Goal: Communication & Community: Answer question/provide support

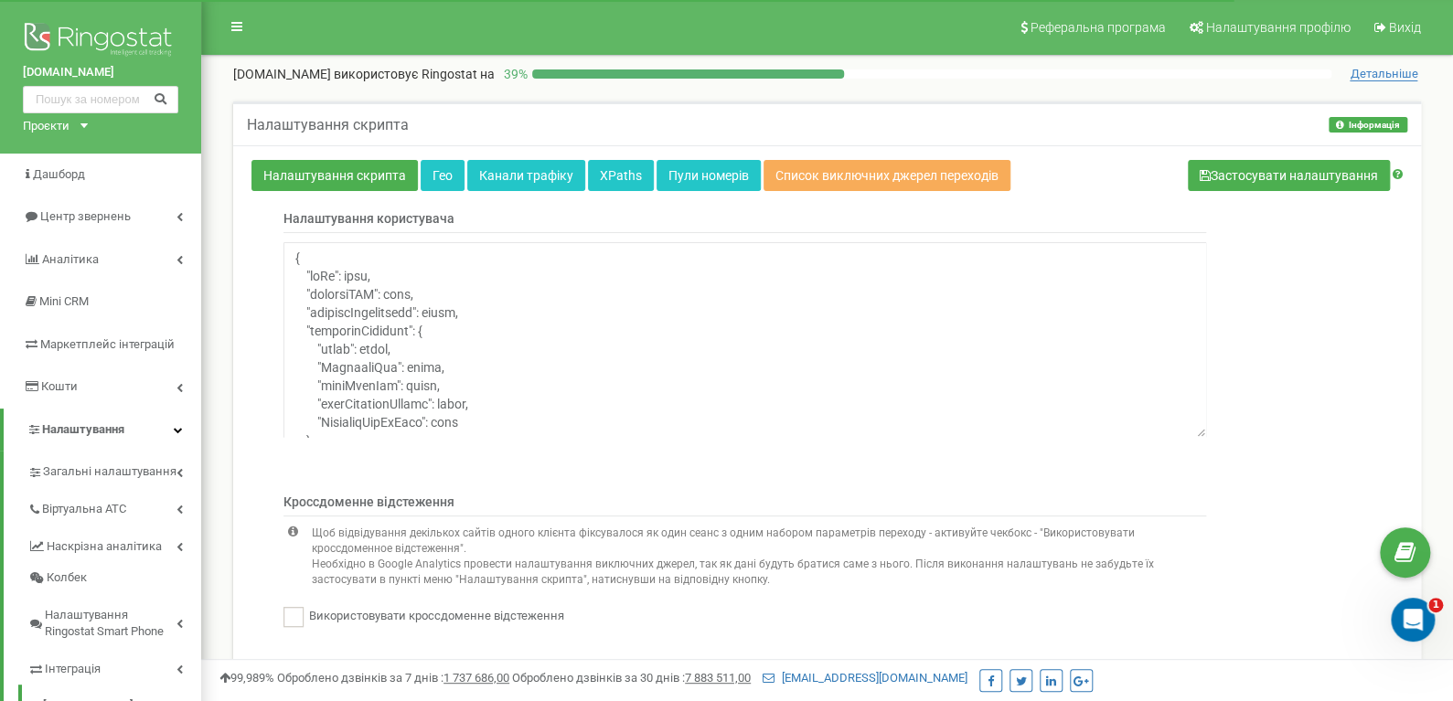
click at [1416, 628] on icon "Открыть службу сообщений Intercom" at bounding box center [1413, 620] width 30 height 30
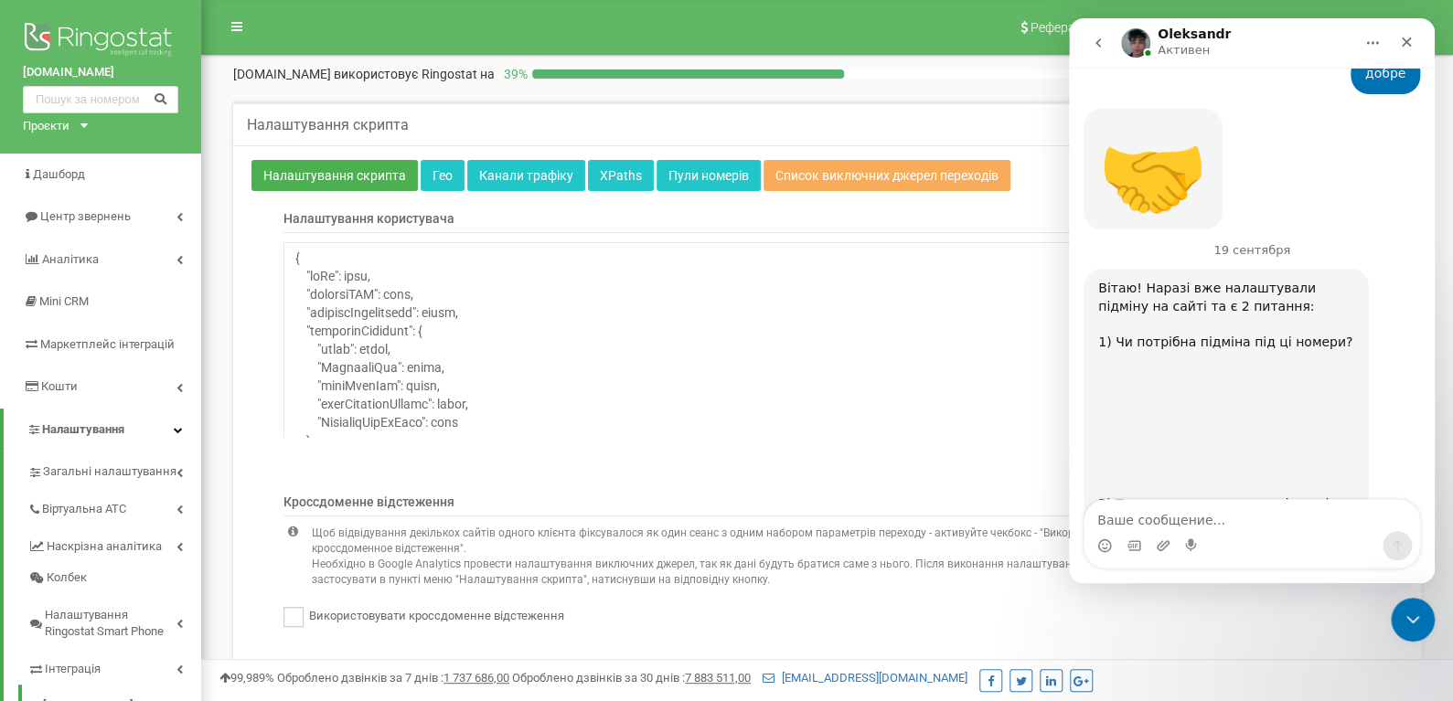
scroll to position [3314, 0]
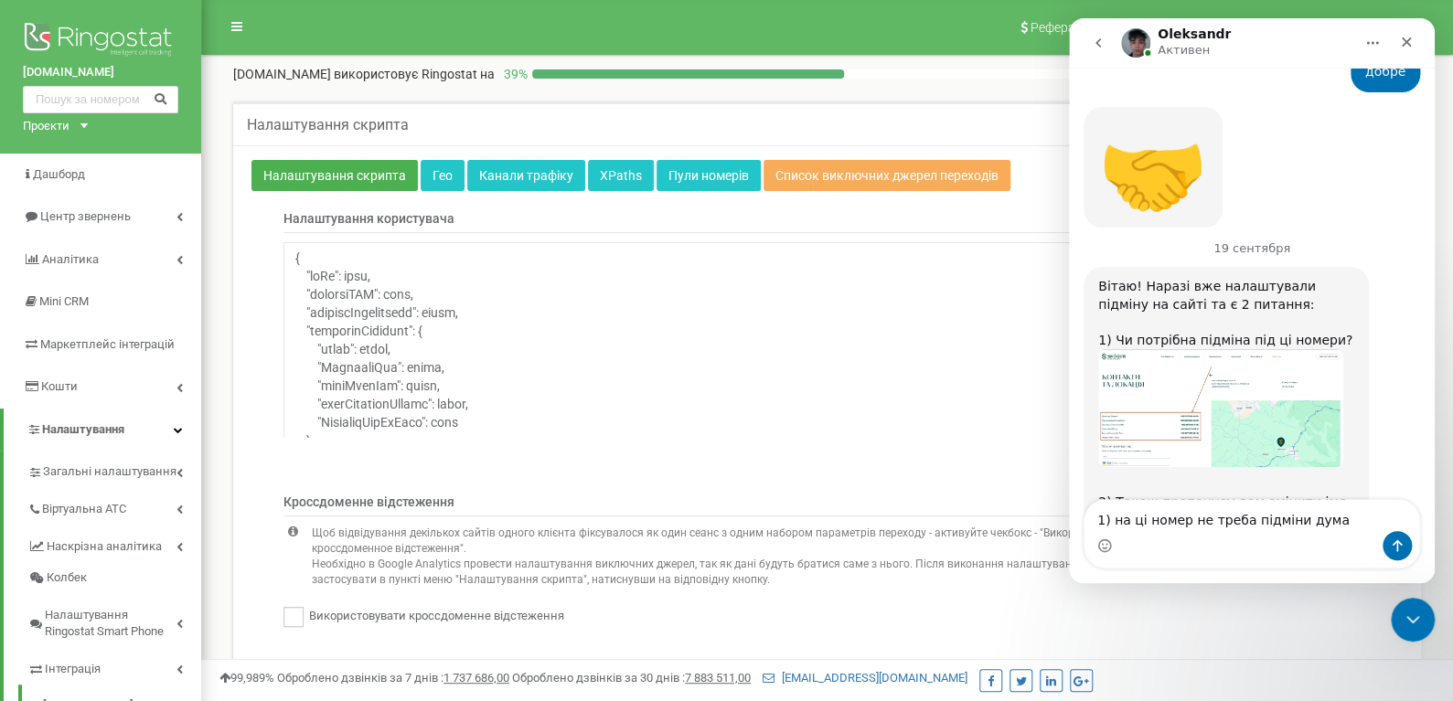
click at [1210, 566] on img "Oleksandr говорит…" at bounding box center [1220, 582] width 245 height 32
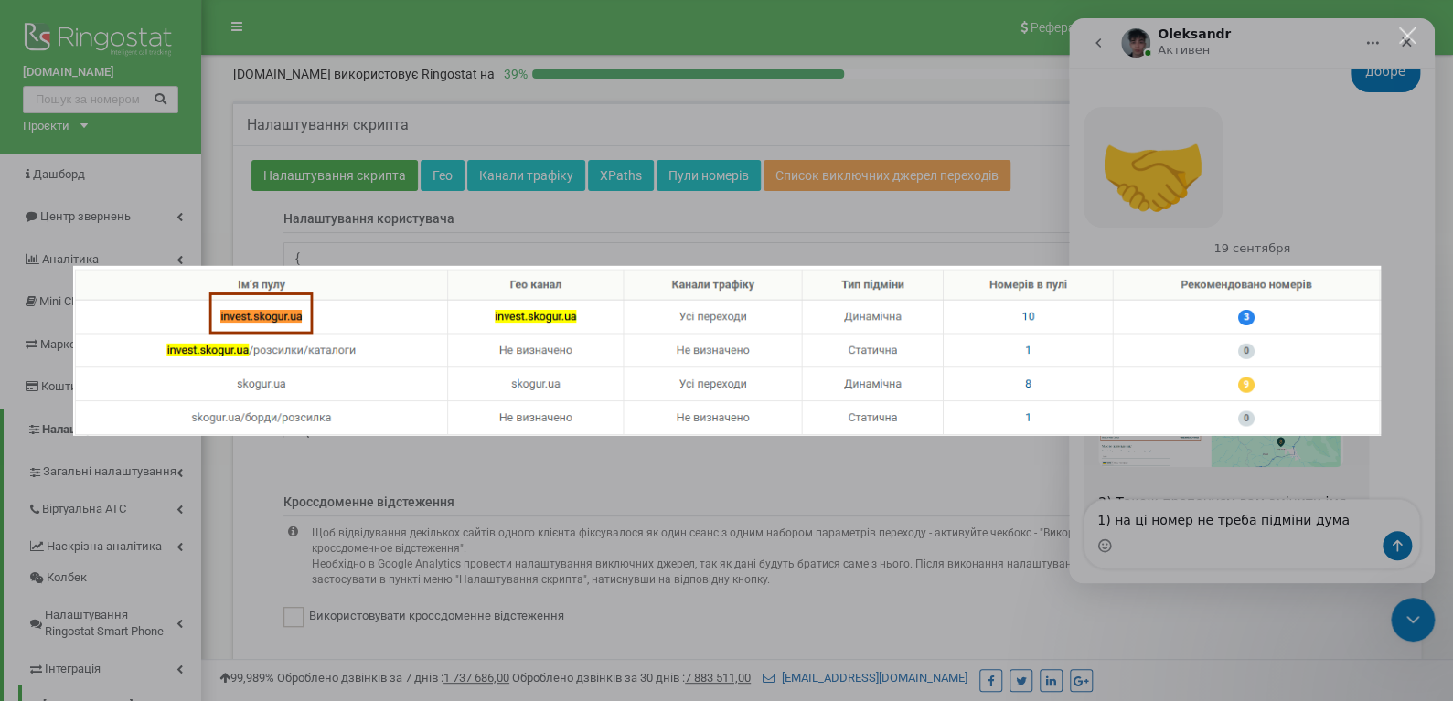
scroll to position [0, 0]
click at [1219, 478] on div "Мессенджер Intercom" at bounding box center [726, 350] width 1453 height 701
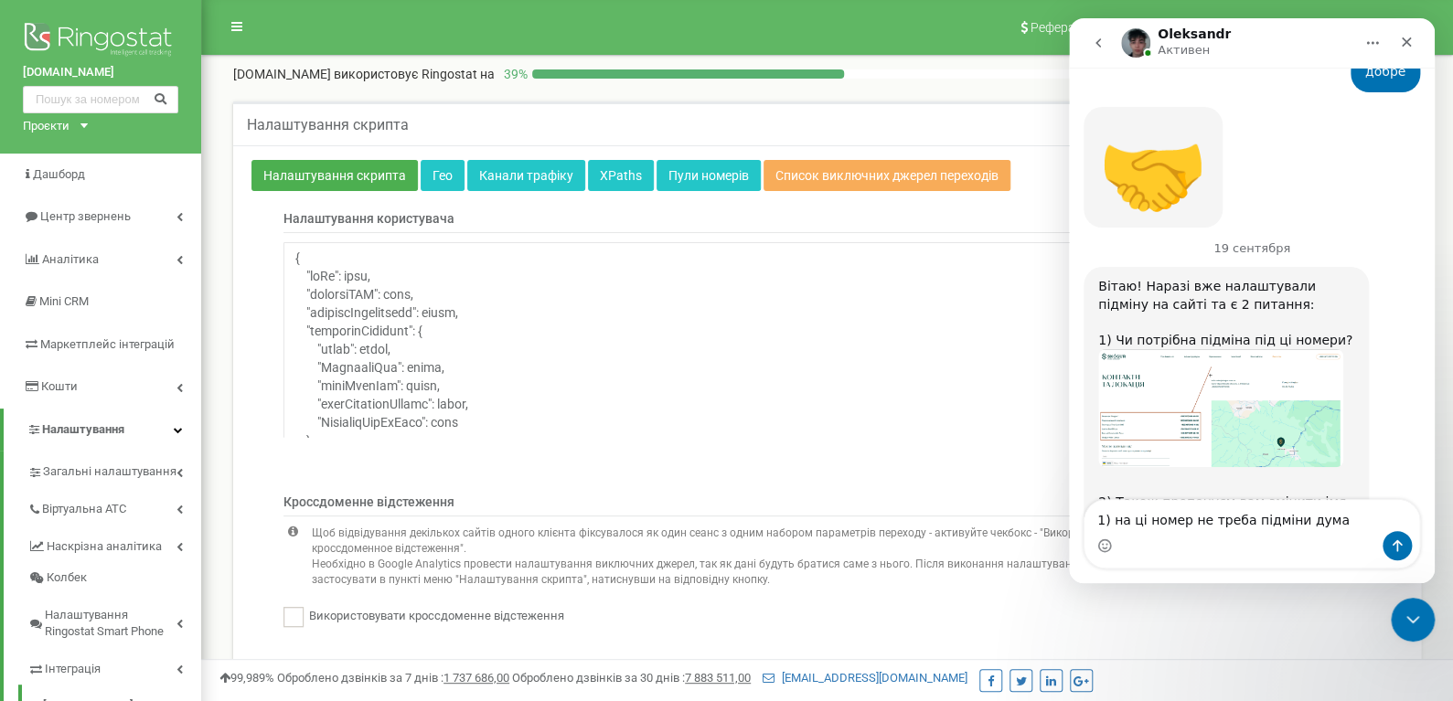
click at [1170, 553] on div "Мессенджер Intercom" at bounding box center [1251, 545] width 335 height 29
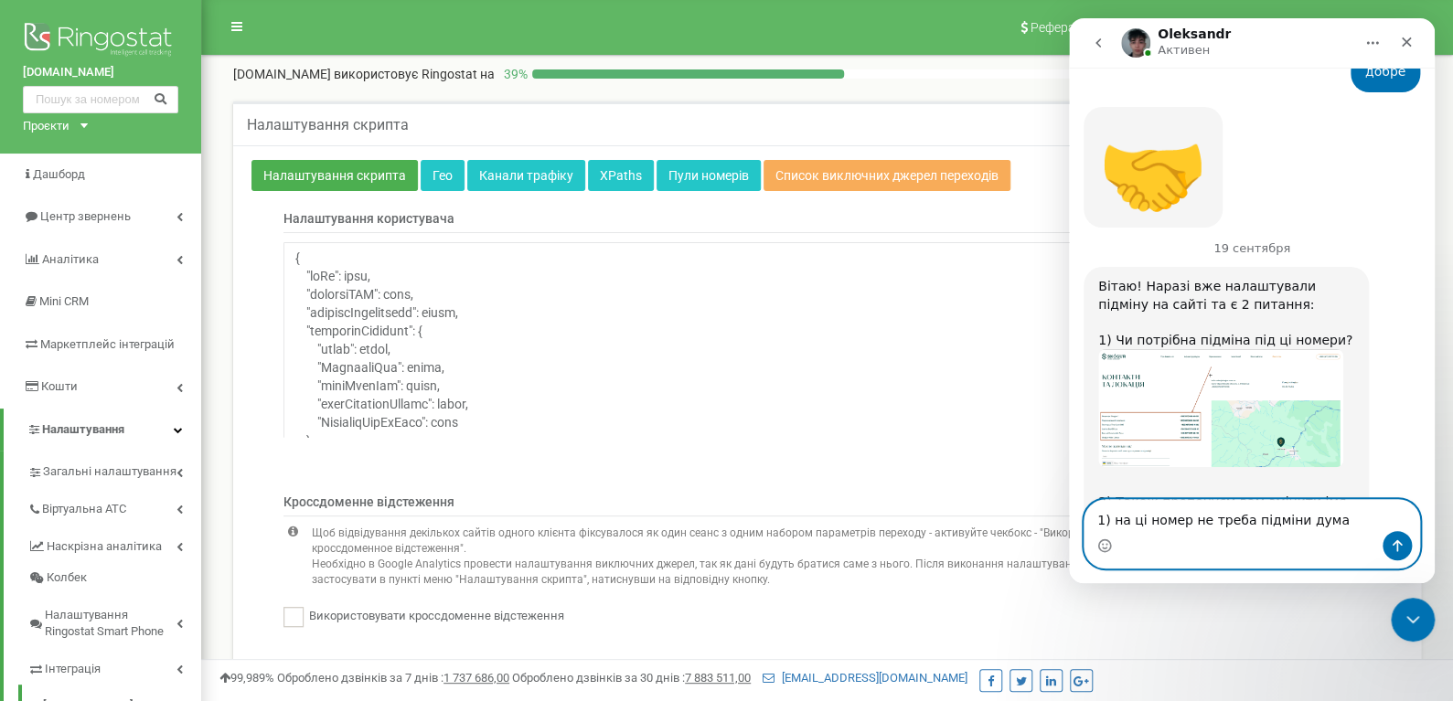
click at [1323, 525] on textarea "1) на ці номер не треба підміни дума" at bounding box center [1251, 515] width 335 height 31
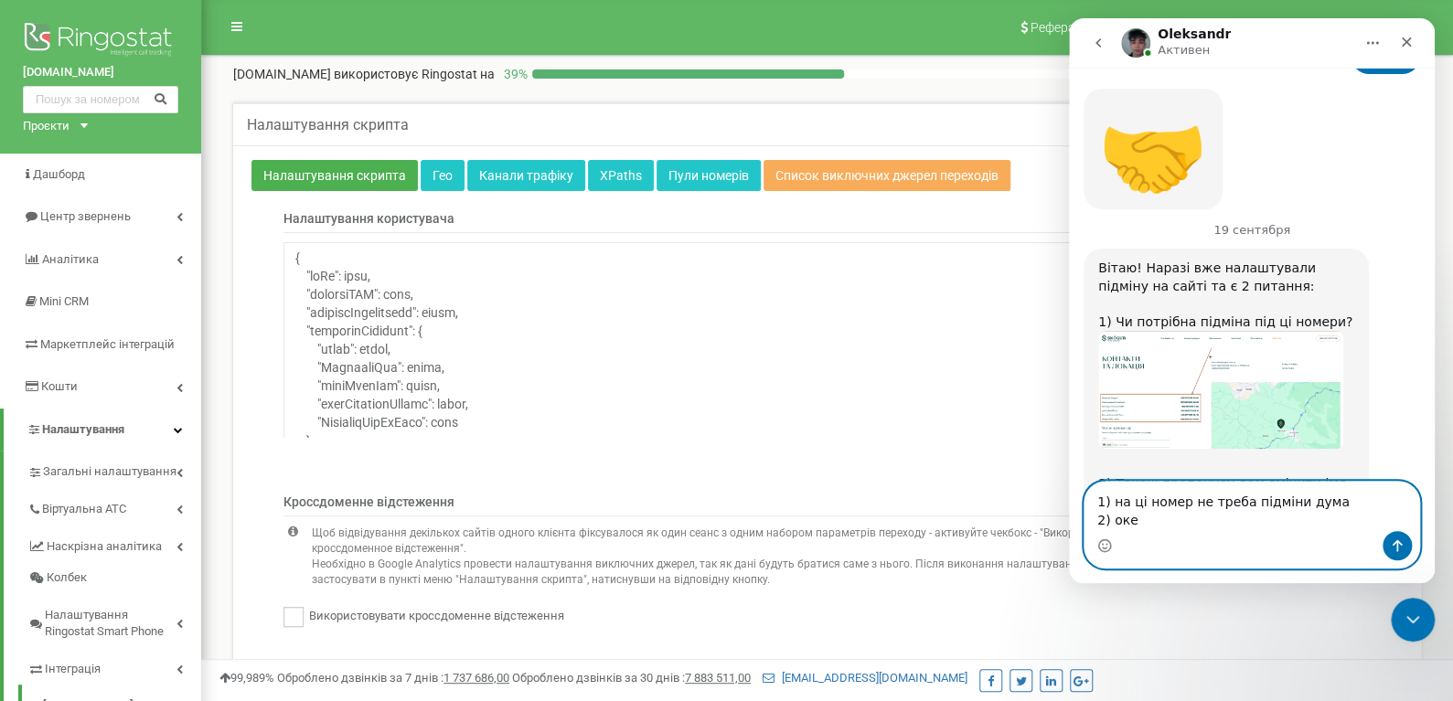
type textarea "1) на ці номер не треба підміни дума 2) окей"
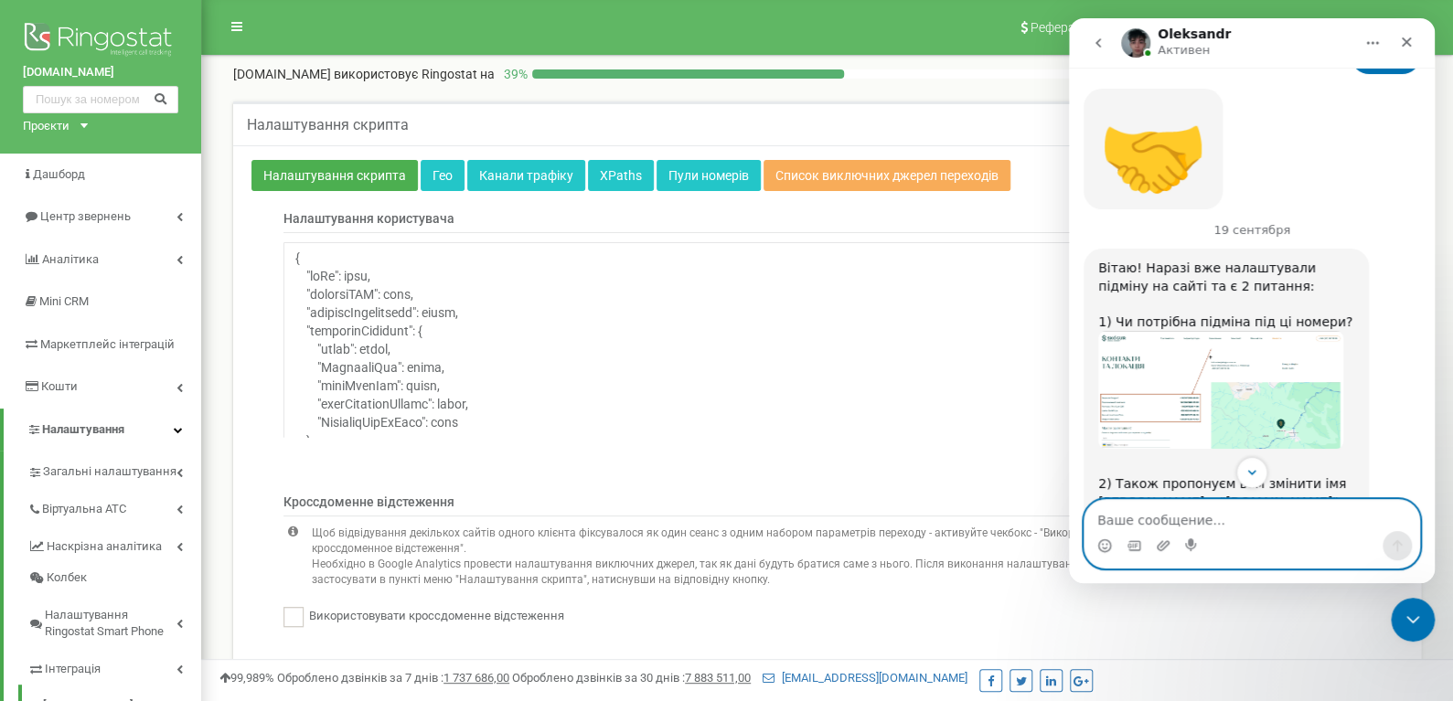
scroll to position [3386, 0]
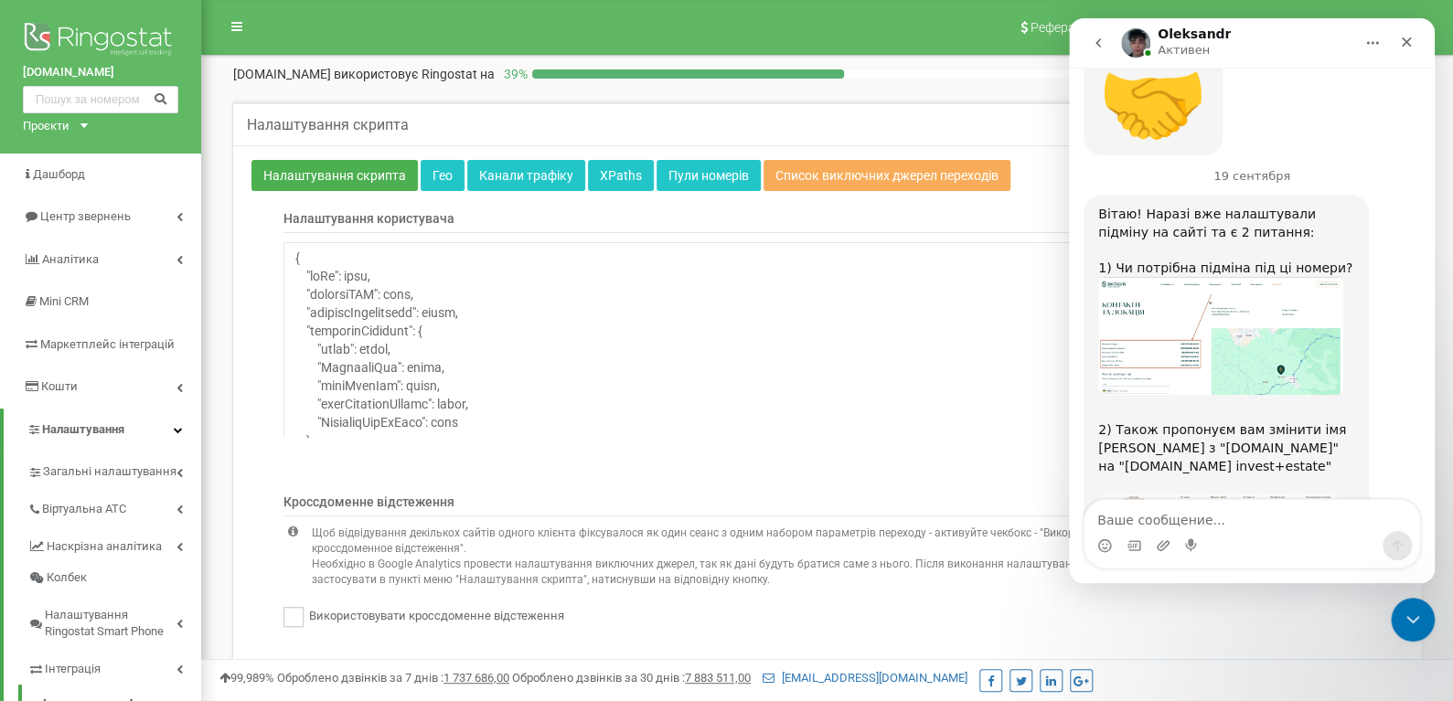
click at [1170, 277] on img "Oleksandr говорит…" at bounding box center [1220, 336] width 245 height 118
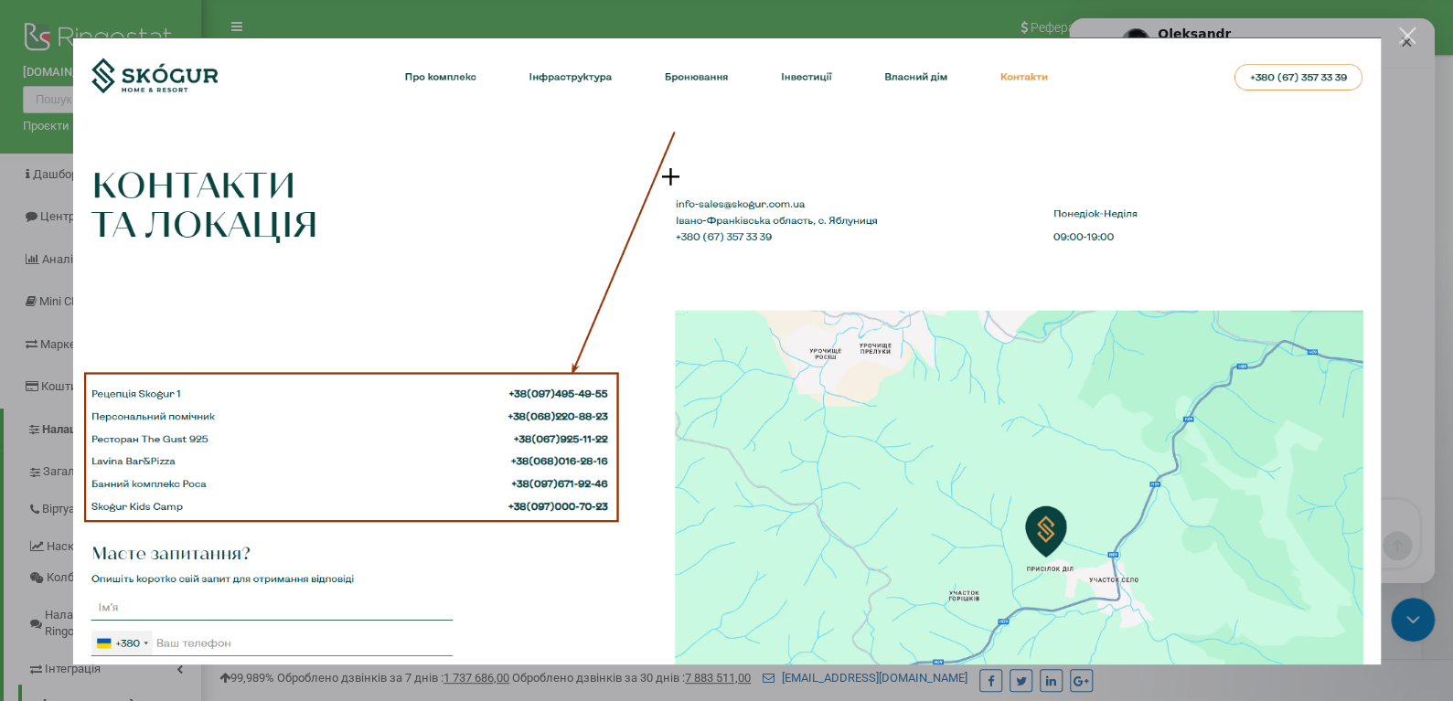
scroll to position [0, 0]
click at [567, 2] on div "Мессенджер Intercom" at bounding box center [726, 350] width 1453 height 701
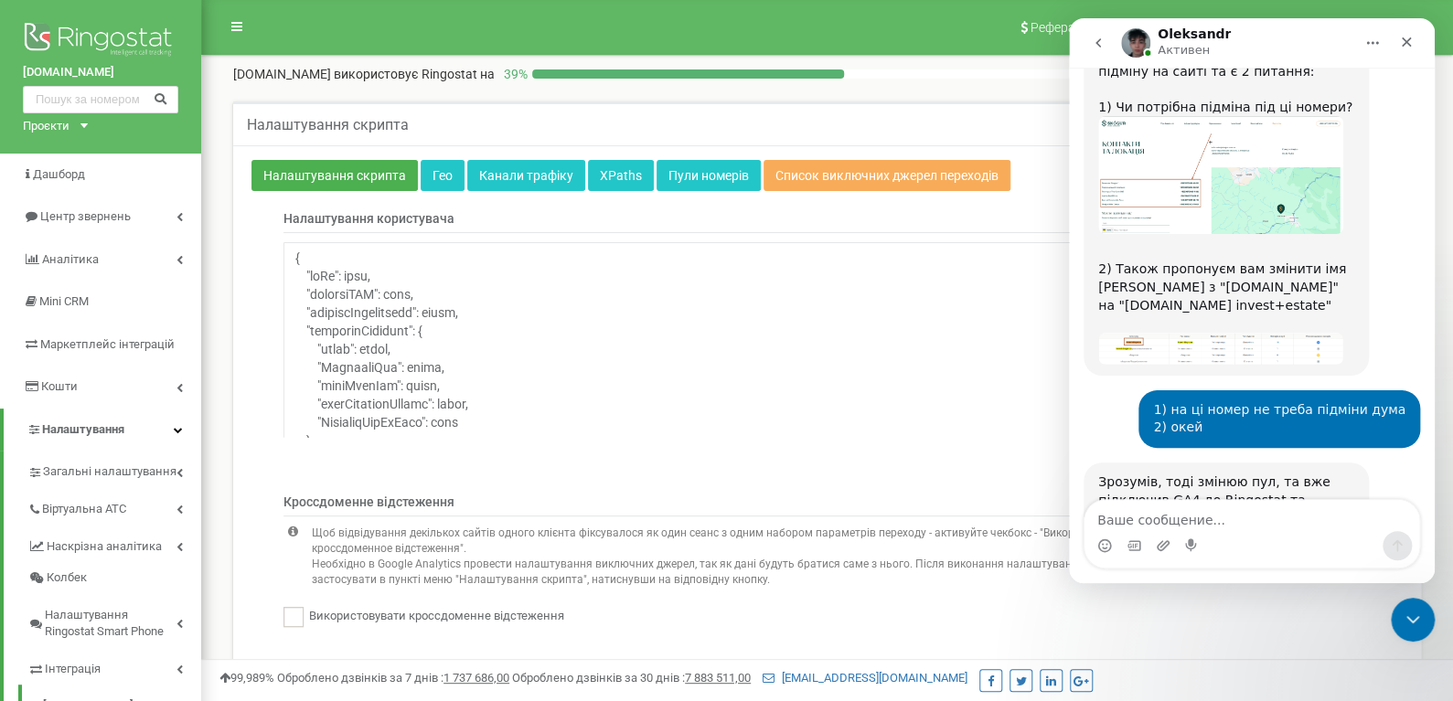
scroll to position [3477, 0]
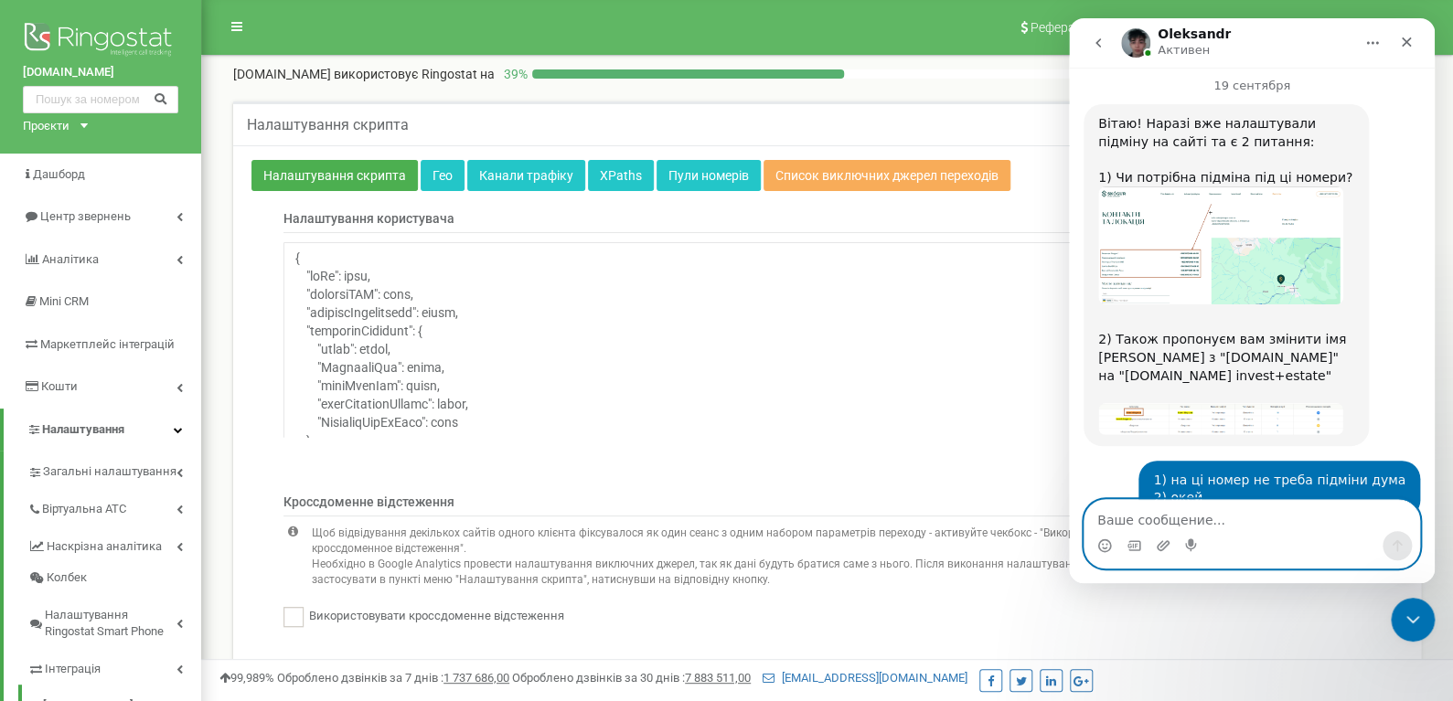
click at [1221, 528] on textarea "Ваше сообщение..." at bounding box center [1251, 515] width 335 height 31
type textarea "Дякую вам"
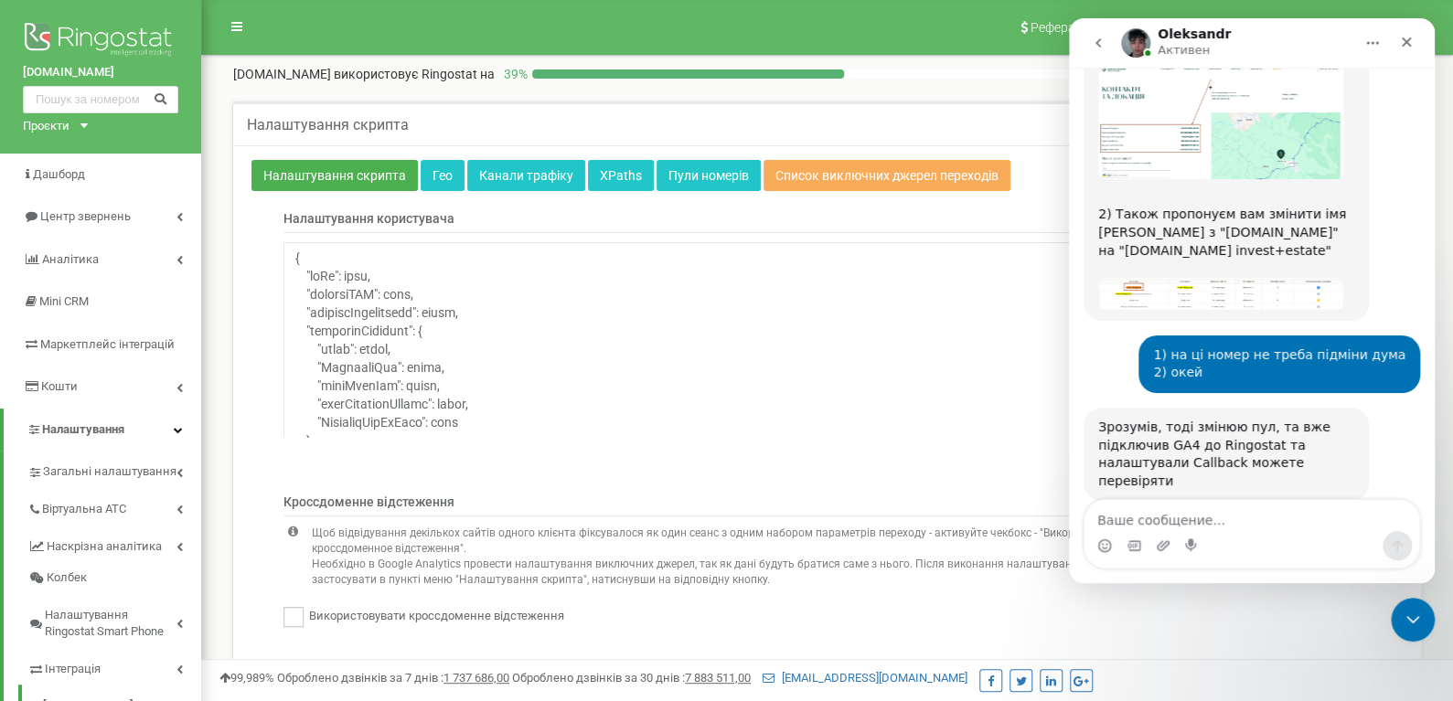
scroll to position [3621, 0]
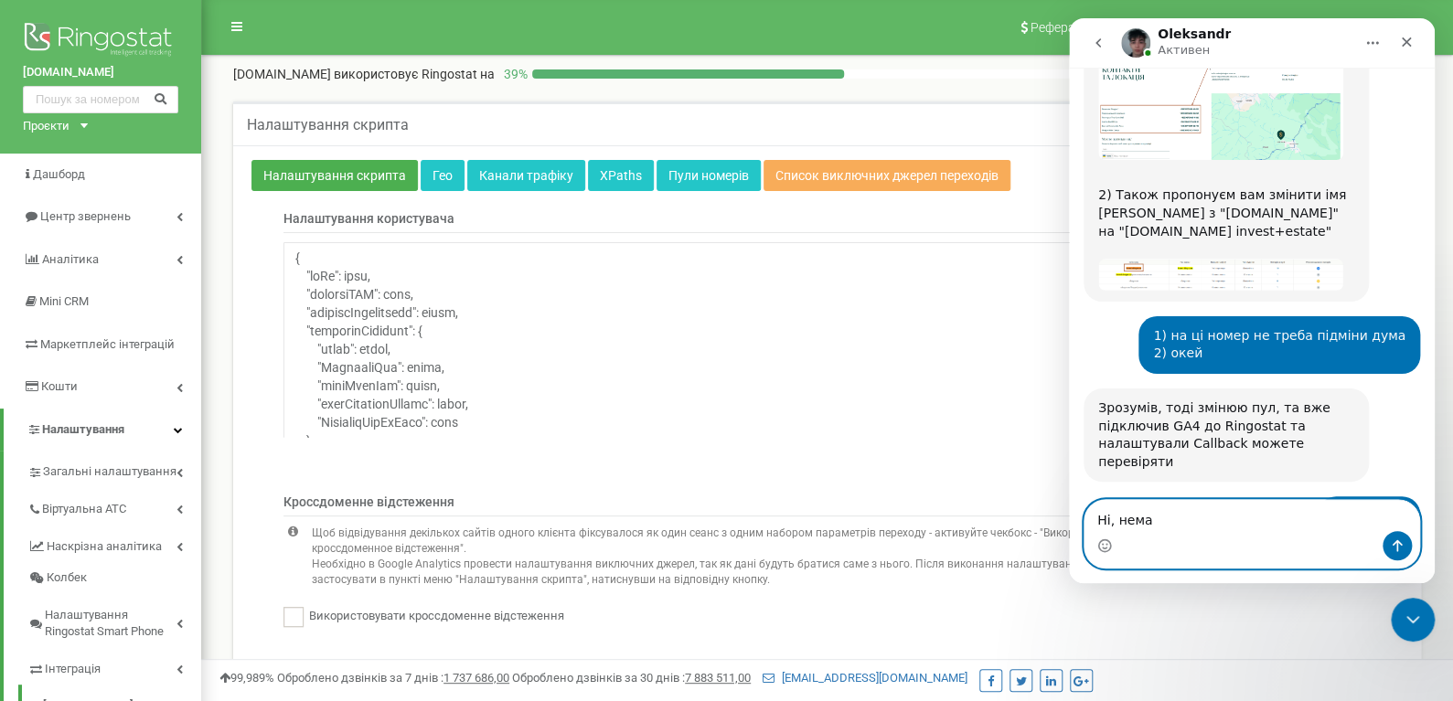
type textarea "Ні, немає"
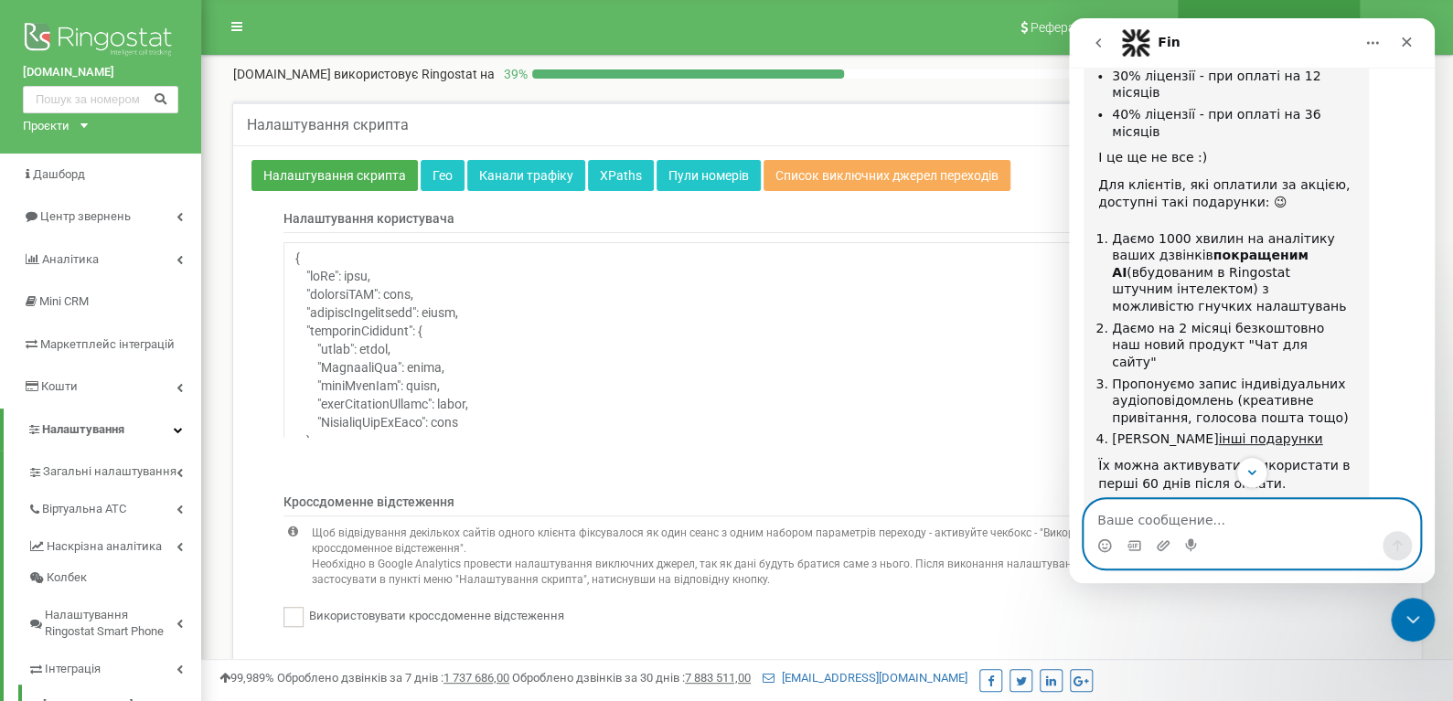
scroll to position [4785, 0]
